Goal: Task Accomplishment & Management: Use online tool/utility

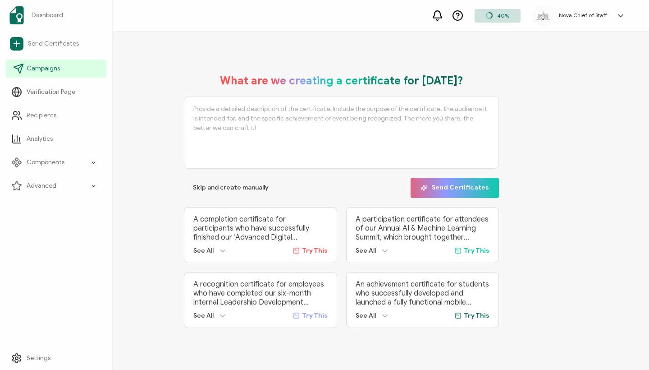
click at [39, 66] on span "Campaigns" at bounding box center [43, 68] width 33 height 9
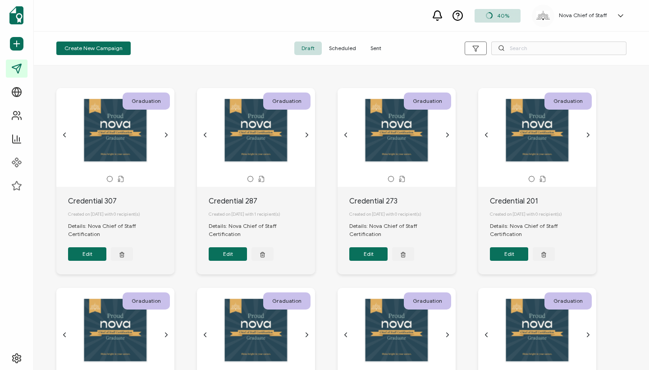
click at [380, 48] on span "Sent" at bounding box center [375, 48] width 25 height 14
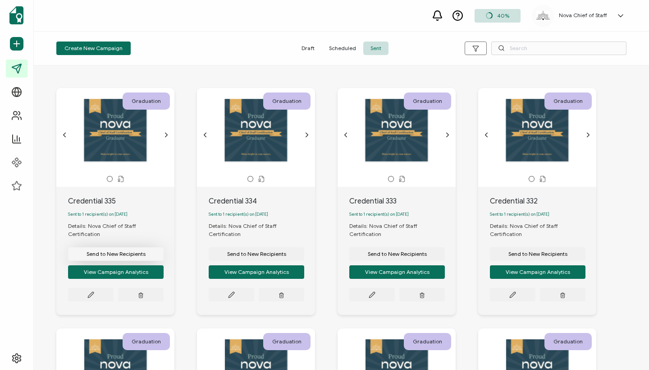
click at [110, 251] on span "Send to New Recipients" at bounding box center [116, 253] width 59 height 5
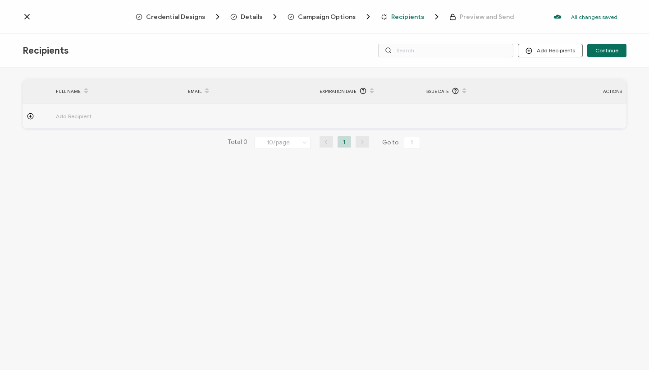
click at [60, 119] on span "Add Recipient" at bounding box center [99, 116] width 86 height 10
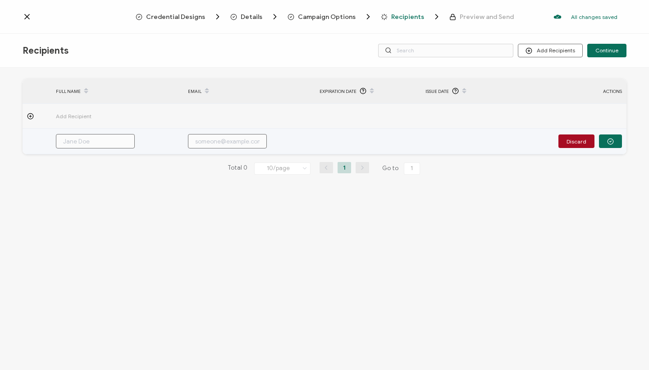
click at [83, 143] on input "text" at bounding box center [95, 141] width 79 height 14
paste input "[PERSON_NAME]"
type input "[PERSON_NAME]"
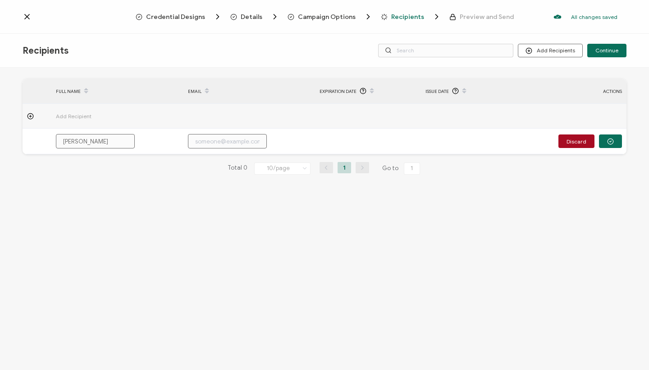
type input "[PERSON_NAME]"
click at [313, 2] on div "Credential Designs Details Campaign Options Recipients Preview and Send All cha…" at bounding box center [324, 17] width 649 height 34
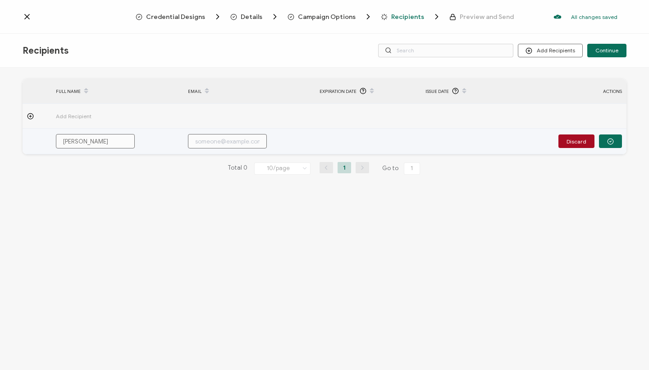
click at [221, 141] on input "text" at bounding box center [227, 141] width 79 height 14
paste input "[EMAIL_ADDRESS][DOMAIN_NAME]"
type input "[EMAIL_ADDRESS][DOMAIN_NAME]"
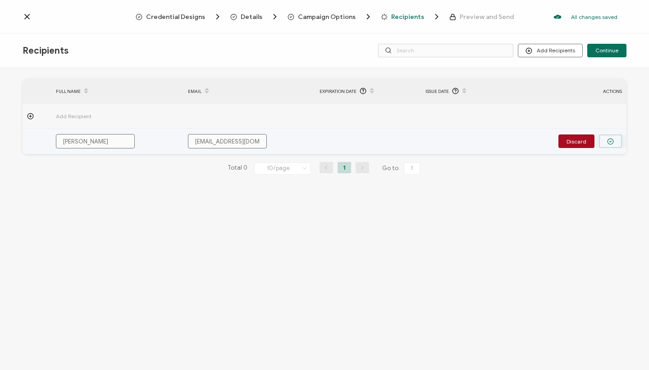
click at [617, 136] on button "button" at bounding box center [610, 141] width 23 height 14
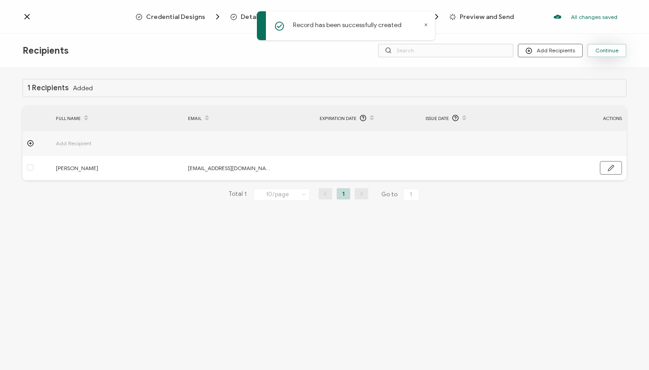
click at [619, 51] on button "Continue" at bounding box center [607, 51] width 39 height 14
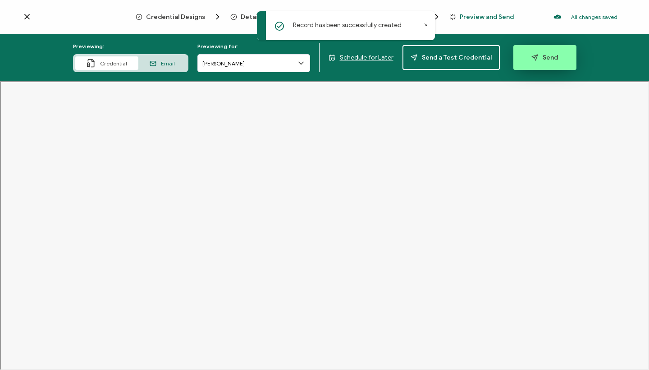
click at [540, 59] on span "Send" at bounding box center [545, 57] width 27 height 7
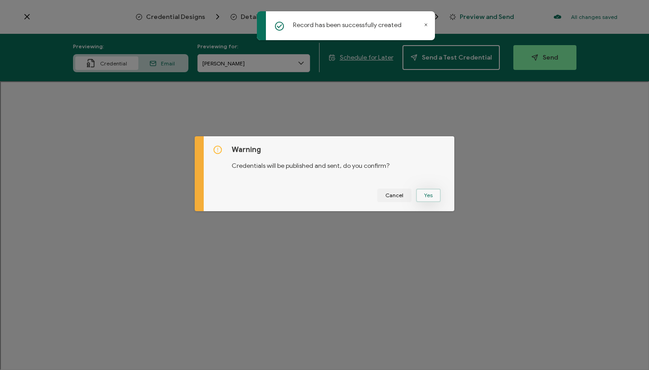
click at [426, 200] on button "Yes" at bounding box center [428, 196] width 25 height 14
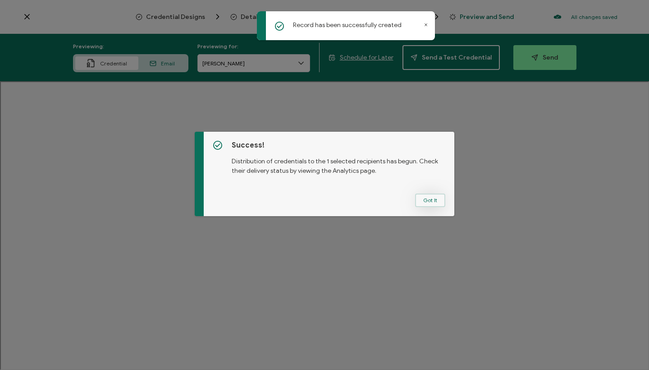
click at [429, 201] on button "Got It" at bounding box center [430, 200] width 30 height 14
